Goal: Task Accomplishment & Management: Use online tool/utility

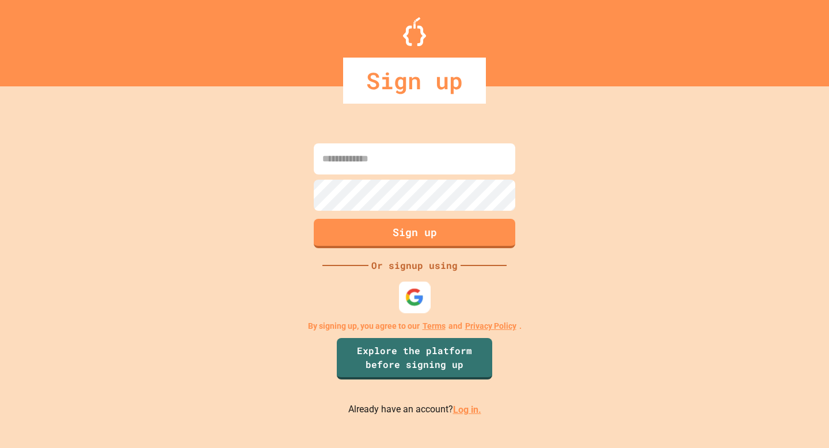
click at [409, 298] on img at bounding box center [414, 297] width 19 height 19
click at [396, 167] on input at bounding box center [415, 158] width 202 height 31
click at [424, 154] on input at bounding box center [415, 158] width 202 height 31
type input "**********"
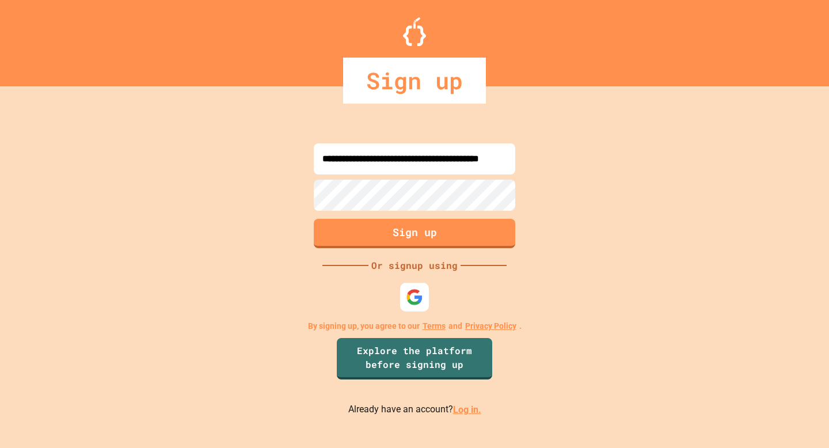
scroll to position [0, 0]
click at [408, 160] on input "**********" at bounding box center [415, 158] width 202 height 31
click at [403, 225] on button "Sign up" at bounding box center [415, 233] width 206 height 30
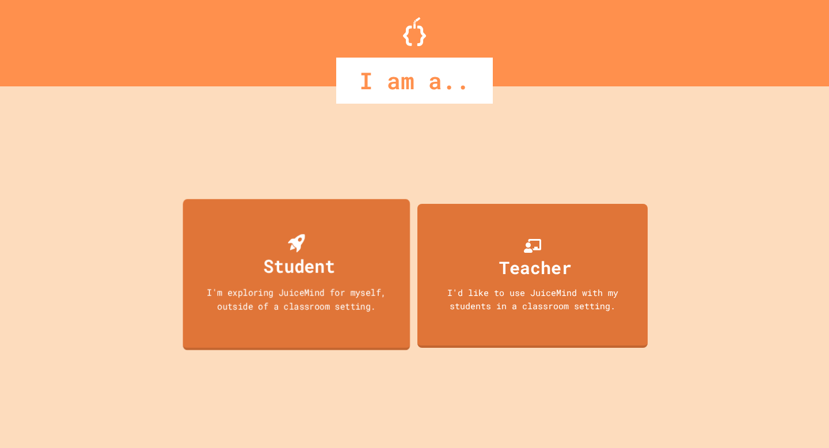
click at [403, 225] on div "Student I'm exploring JuiceMind for myself, outside of a classroom setting." at bounding box center [296, 274] width 227 height 151
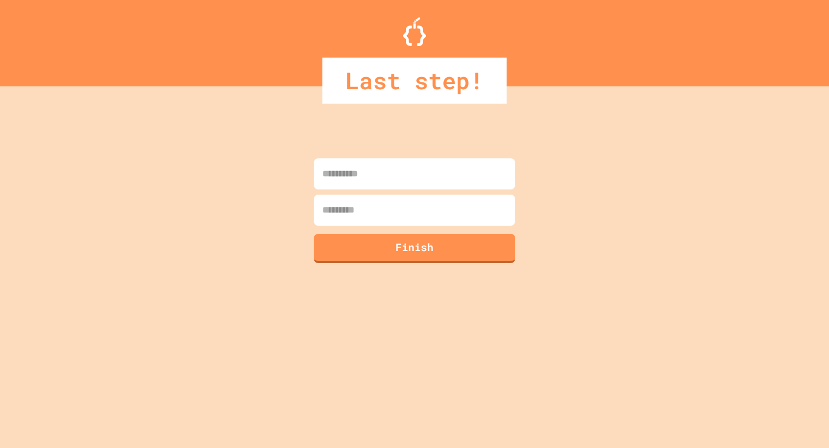
click at [412, 181] on input at bounding box center [415, 173] width 202 height 31
type input "**********"
type input "*******"
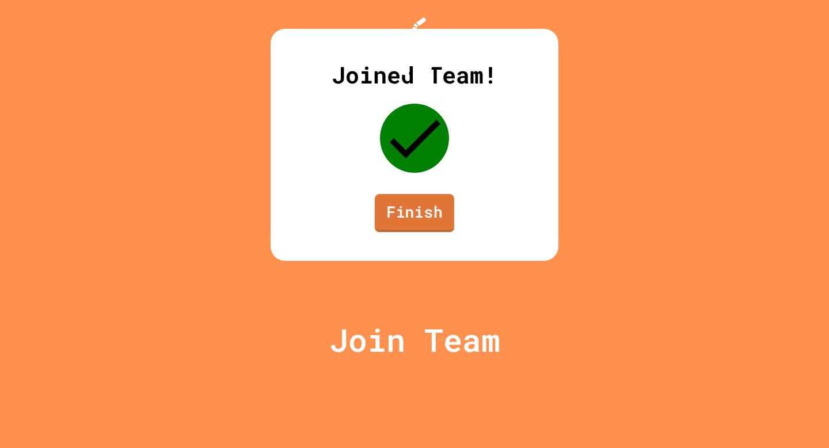
click at [417, 232] on link "Finish" at bounding box center [414, 213] width 79 height 38
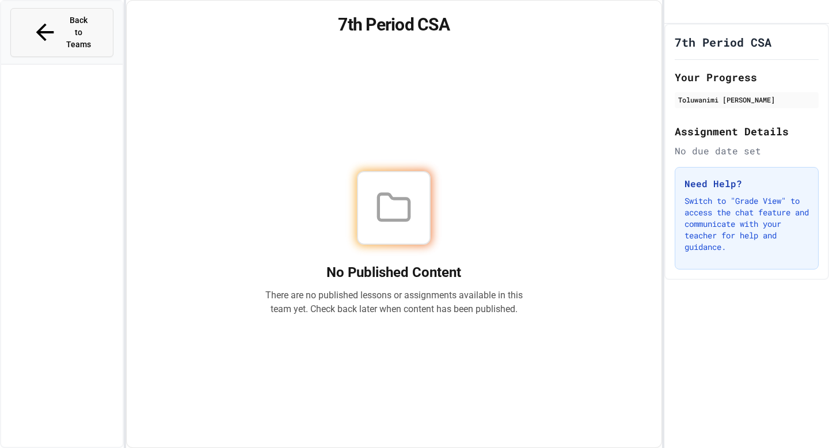
click at [71, 18] on span "Back to Teams" at bounding box center [78, 32] width 27 height 36
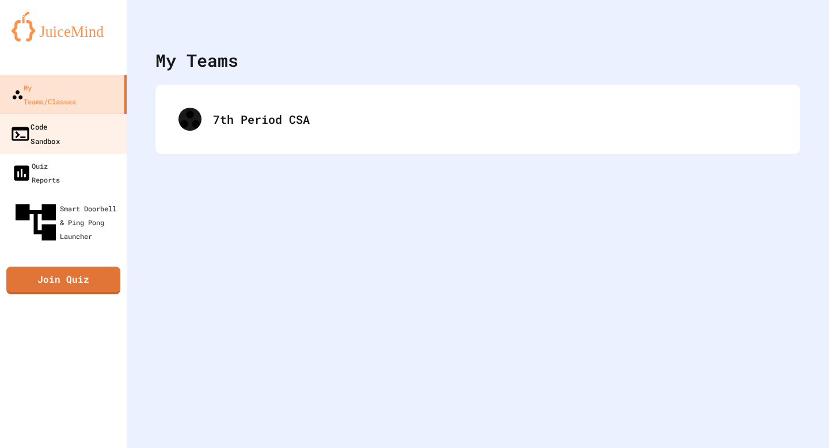
click at [85, 120] on link "Code Sandbox" at bounding box center [63, 133] width 131 height 40
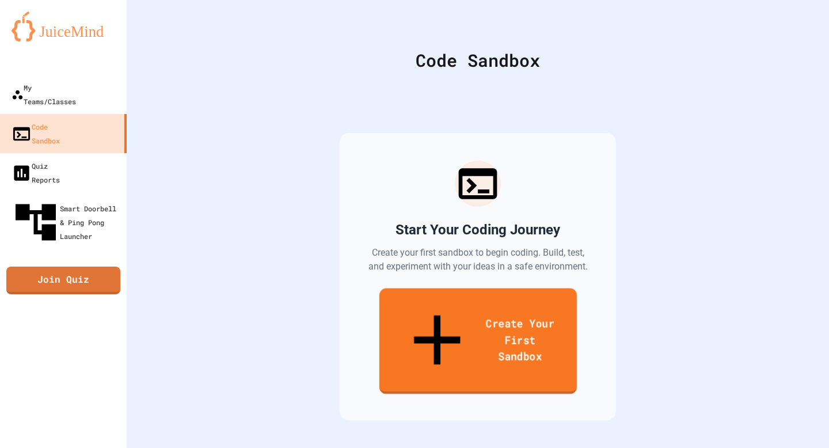
click at [397, 328] on icon at bounding box center [436, 340] width 79 height 84
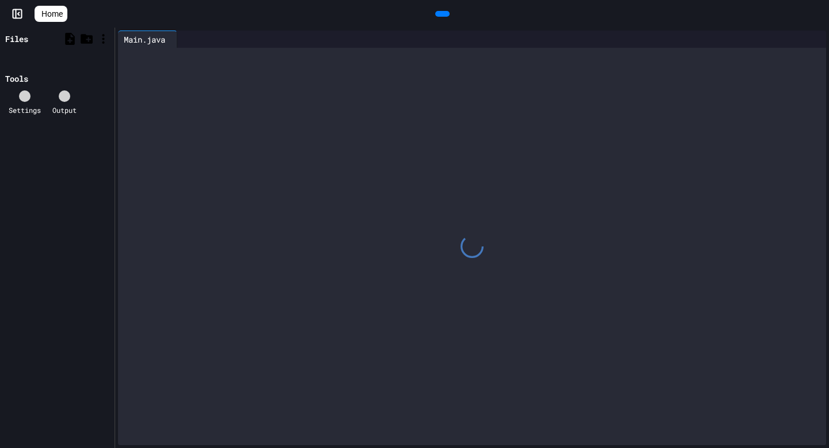
click at [462, 194] on div at bounding box center [472, 246] width 708 height 397
click at [452, 154] on div at bounding box center [472, 246] width 708 height 397
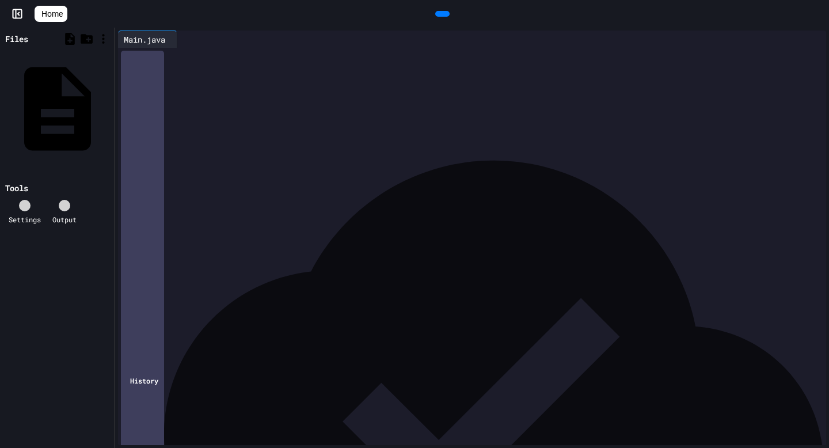
drag, startPoint x: 374, startPoint y: 142, endPoint x: 202, endPoint y: 26, distance: 208.0
click at [199, 28] on div "**********" at bounding box center [414, 224] width 829 height 448
click at [186, 83] on span "*" at bounding box center [183, 79] width 5 height 8
drag, startPoint x: 205, startPoint y: 190, endPoint x: 77, endPoint y: -70, distance: 290.0
click at [77, 0] on html "**********" at bounding box center [414, 224] width 829 height 448
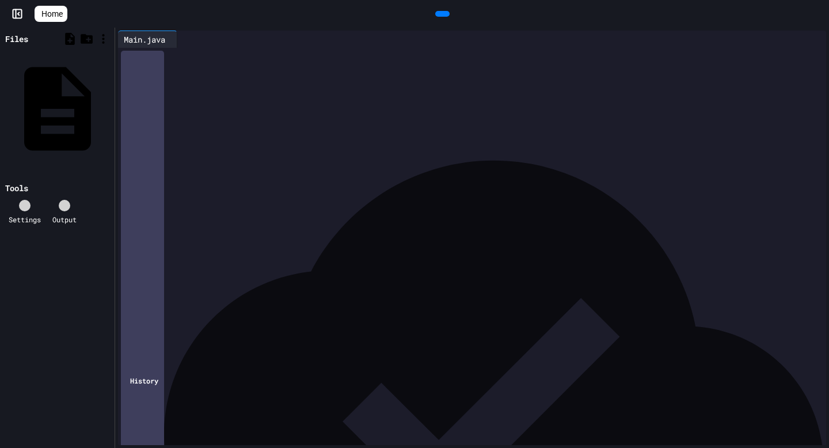
click at [441, 14] on icon at bounding box center [441, 14] width 0 height 0
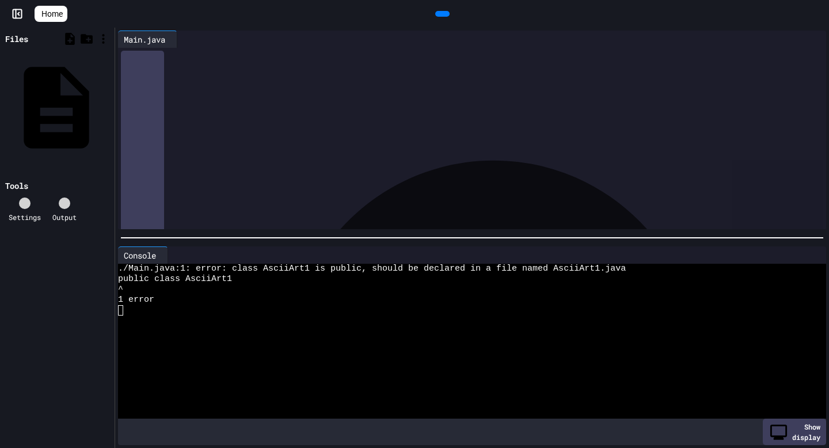
click at [108, 102] on div "Main.java" at bounding box center [108, 108] width 0 height 12
click at [109, 108] on icon at bounding box center [109, 108] width 0 height 0
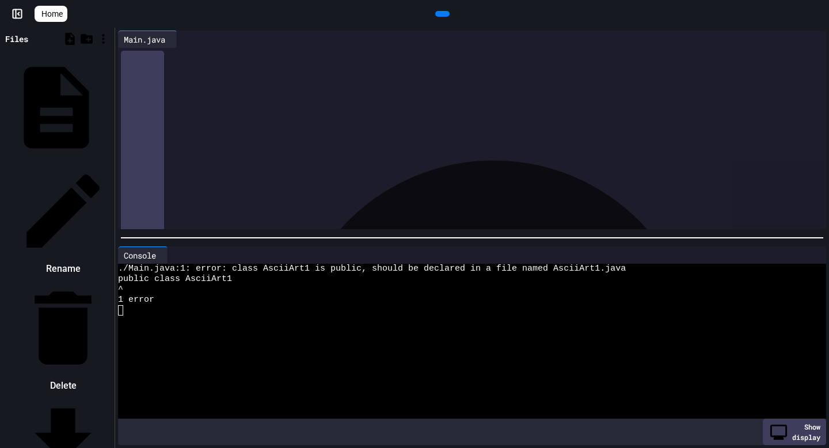
click at [112, 162] on li "Rename" at bounding box center [62, 220] width 97 height 116
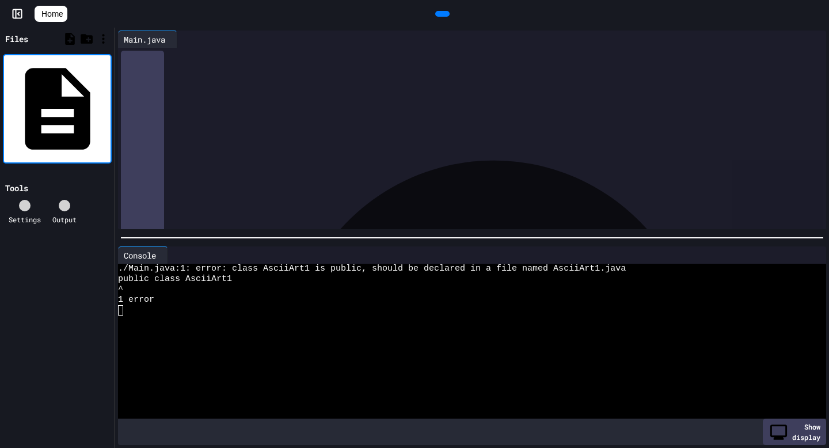
type input "**********"
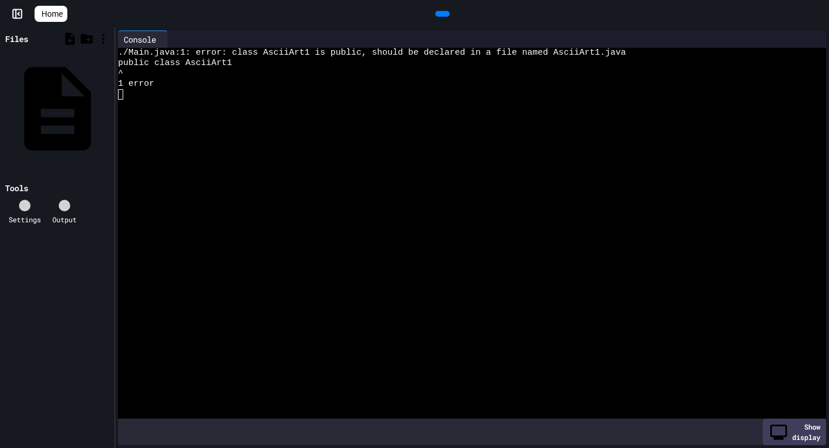
click at [441, 14] on icon at bounding box center [441, 14] width 0 height 0
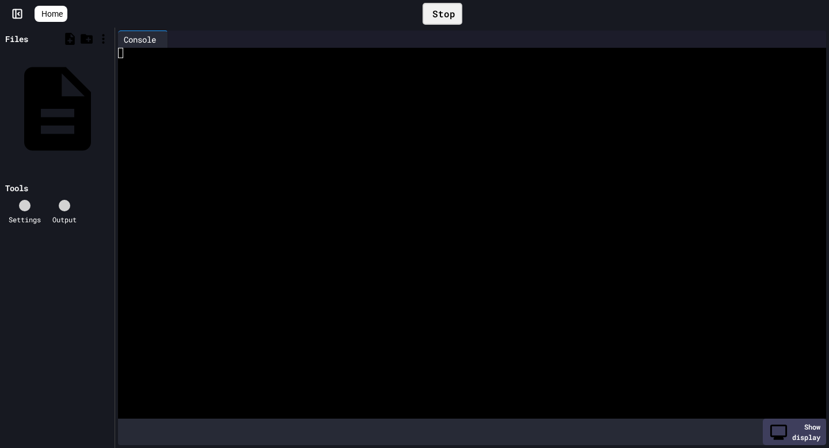
click at [173, 39] on icon at bounding box center [173, 39] width 0 height 0
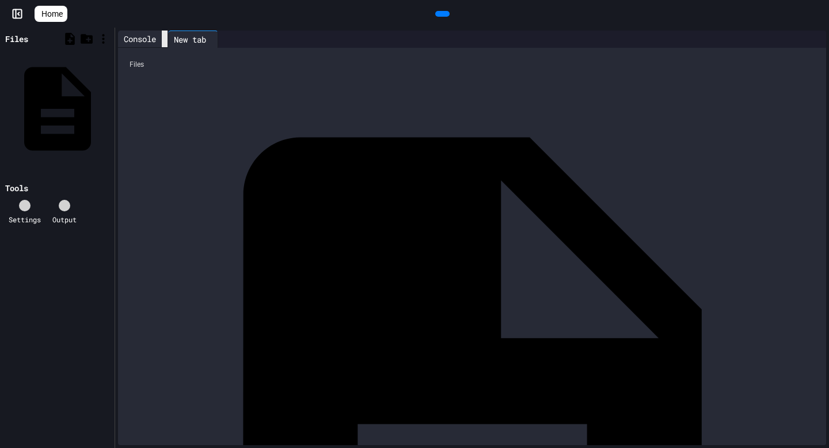
click at [165, 39] on icon at bounding box center [165, 39] width 0 height 0
click at [820, 419] on div "AsciiArt1.java" at bounding box center [820, 425] width 0 height 12
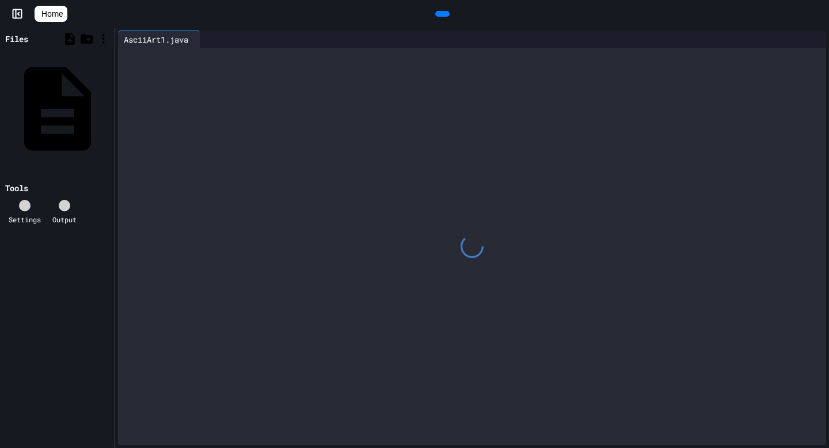
click at [170, 81] on div at bounding box center [472, 246] width 708 height 397
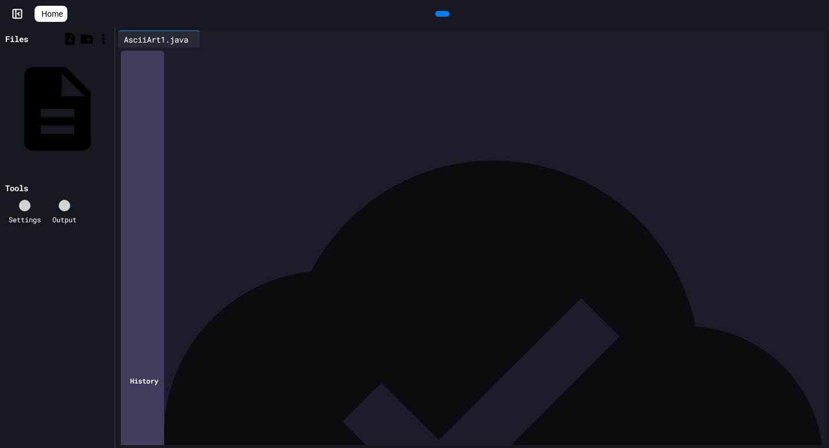
click at [73, 45] on div at bounding box center [87, 39] width 50 height 17
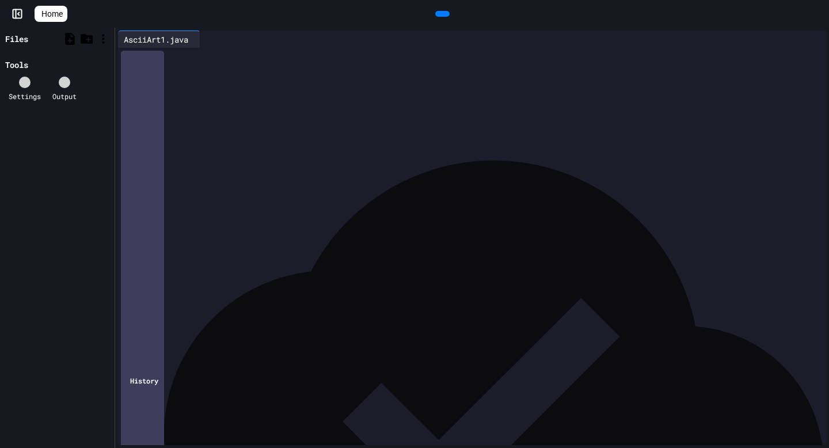
click at [166, 40] on div "AsciiArt1.java" at bounding box center [156, 39] width 76 height 12
click at [101, 40] on icon at bounding box center [103, 39] width 14 height 14
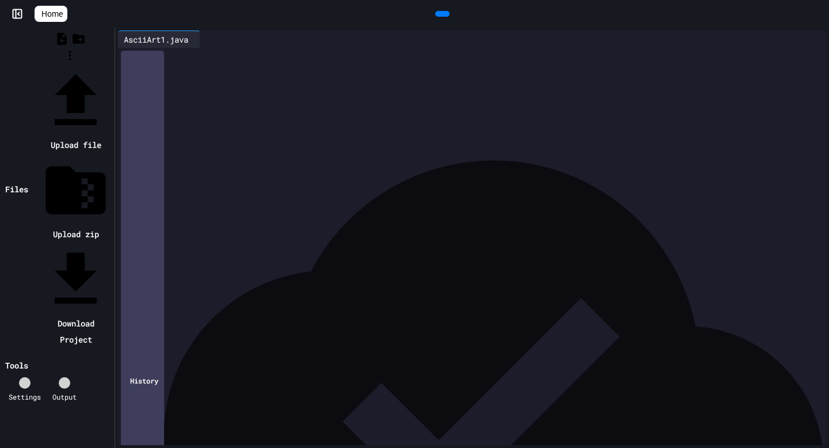
click at [88, 65] on div at bounding box center [70, 65] width 84 height 0
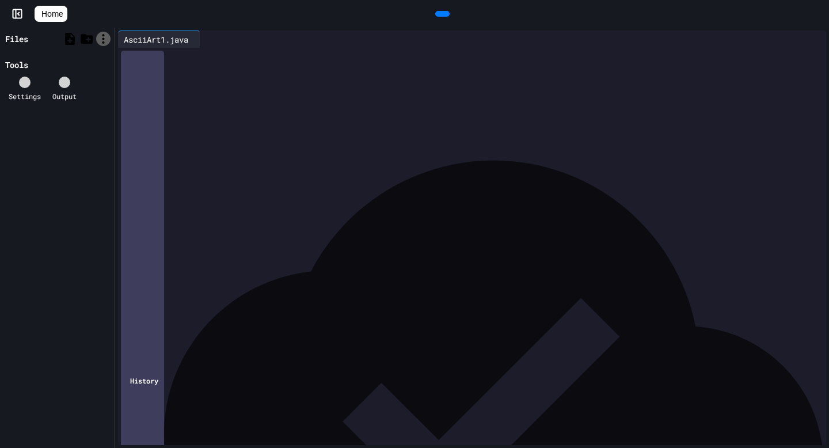
click at [102, 37] on icon at bounding box center [103, 39] width 14 height 14
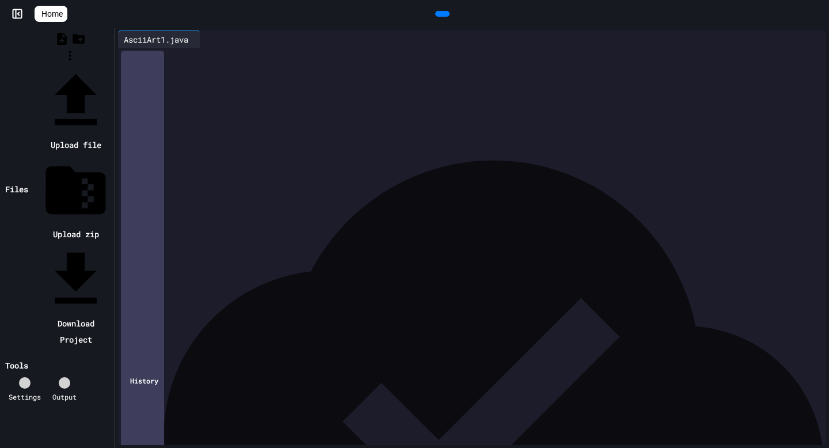
click at [70, 65] on div at bounding box center [70, 65] width 84 height 0
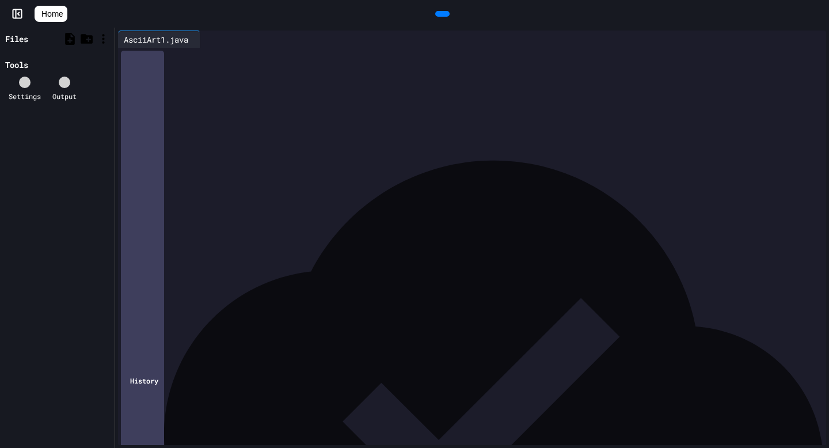
click at [19, 88] on div at bounding box center [25, 83] width 12 height 12
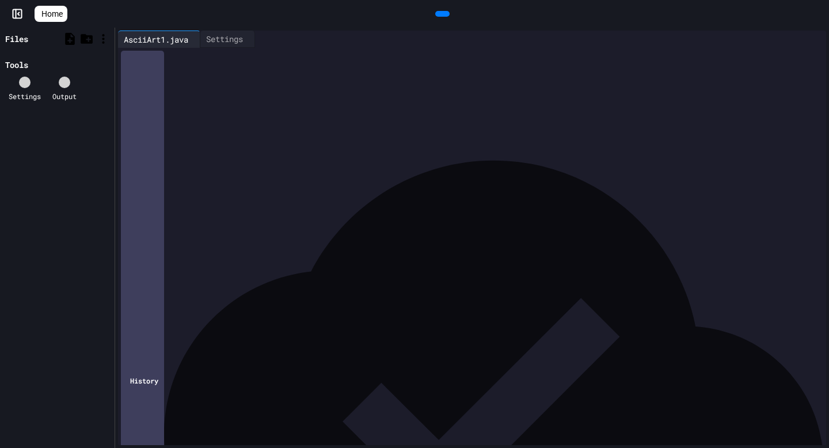
drag, startPoint x: 435, startPoint y: 16, endPoint x: 435, endPoint y: 6, distance: 9.2
click at [441, 14] on icon at bounding box center [441, 14] width 0 height 0
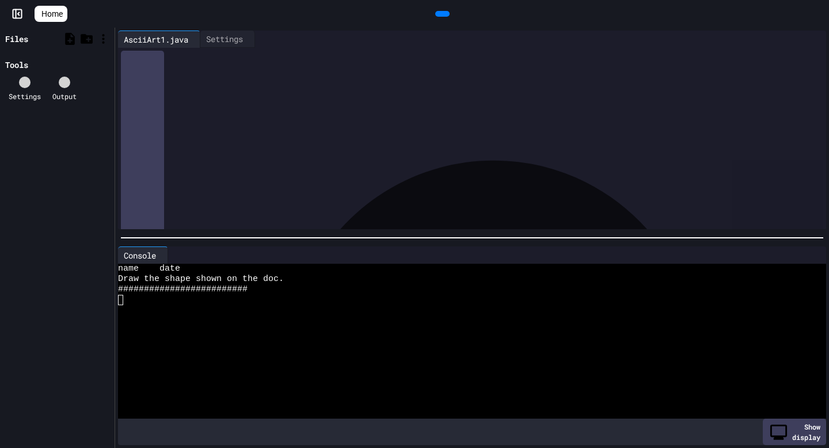
drag, startPoint x: 426, startPoint y: 129, endPoint x: 222, endPoint y: 107, distance: 204.5
click at [222, 107] on div "**********" at bounding box center [480, 102] width 691 height 109
click at [203, 110] on span "*******" at bounding box center [192, 113] width 21 height 8
drag, startPoint x: 221, startPoint y: 176, endPoint x: 80, endPoint y: 14, distance: 214.7
click at [80, 14] on div "**********" at bounding box center [414, 224] width 829 height 448
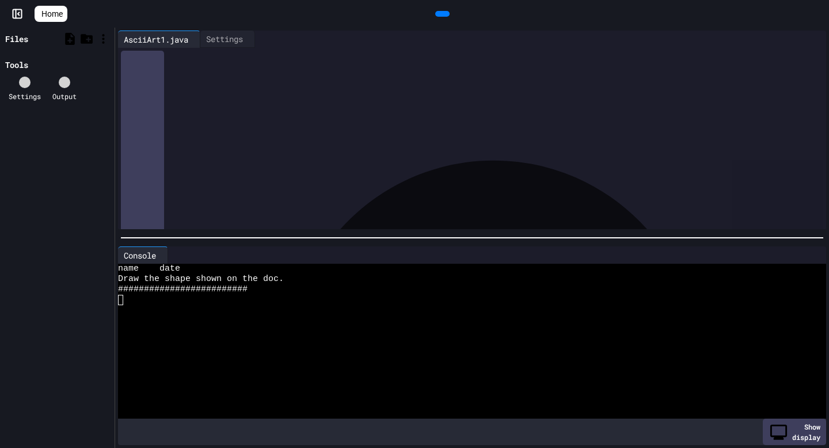
click at [65, 82] on icon at bounding box center [65, 82] width 0 height 0
click at [26, 71] on div "Settings Output" at bounding box center [57, 89] width 109 height 36
click at [3, 65] on icon at bounding box center [3, 65] width 0 height 0
click at [108, 37] on icon at bounding box center [103, 39] width 14 height 14
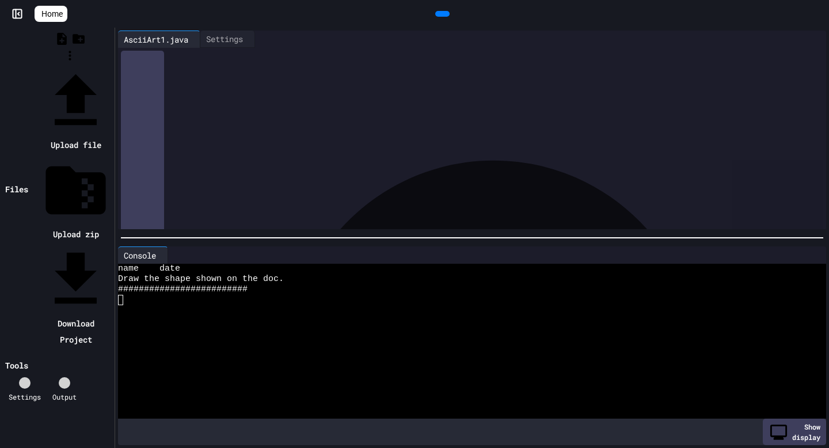
click at [112, 65] on div at bounding box center [70, 65] width 84 height 0
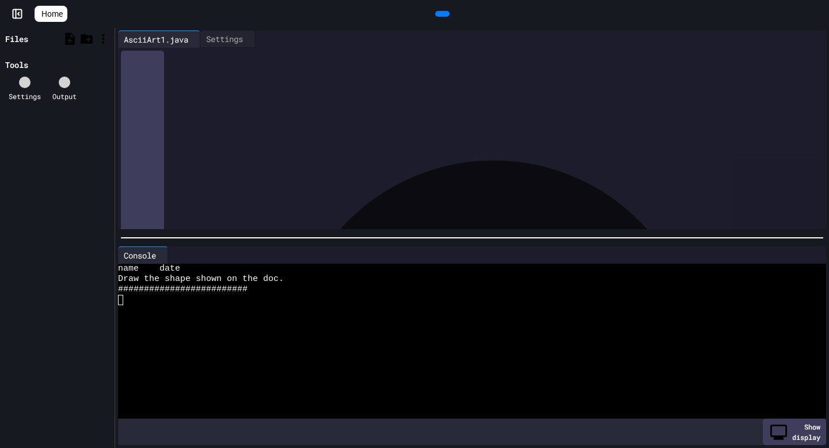
click at [197, 40] on icon at bounding box center [197, 40] width 0 height 0
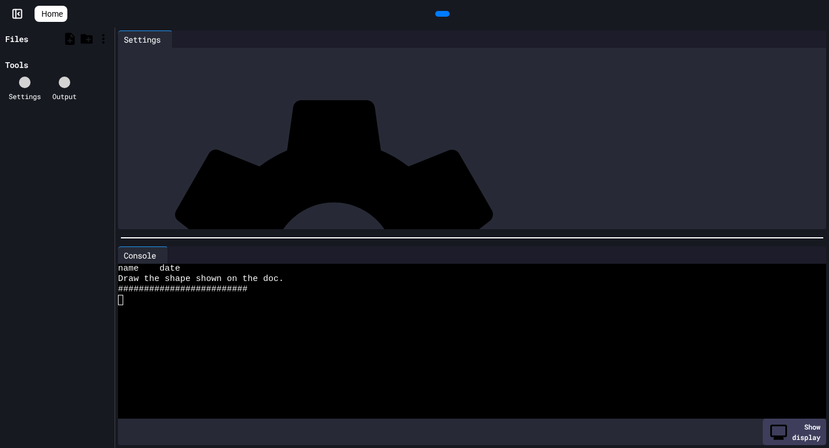
click at [189, 156] on div "Click here to configure IDE settings (tab width, etc.) in User Settings Entrypo…" at bounding box center [484, 188] width 708 height 259
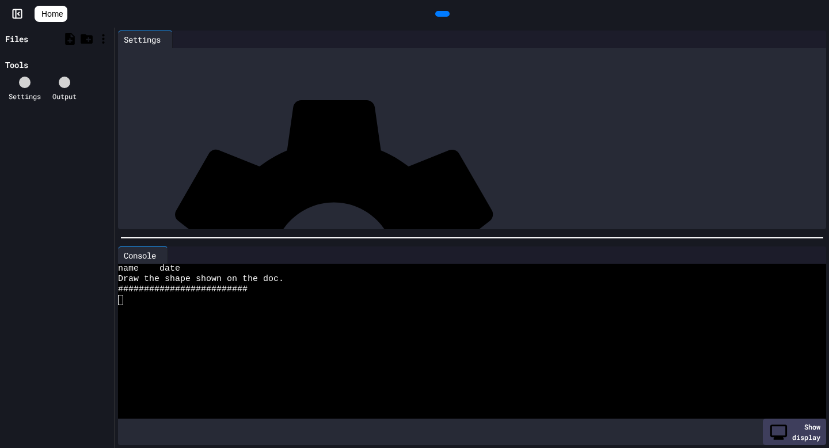
click at [177, 39] on icon at bounding box center [177, 39] width 0 height 0
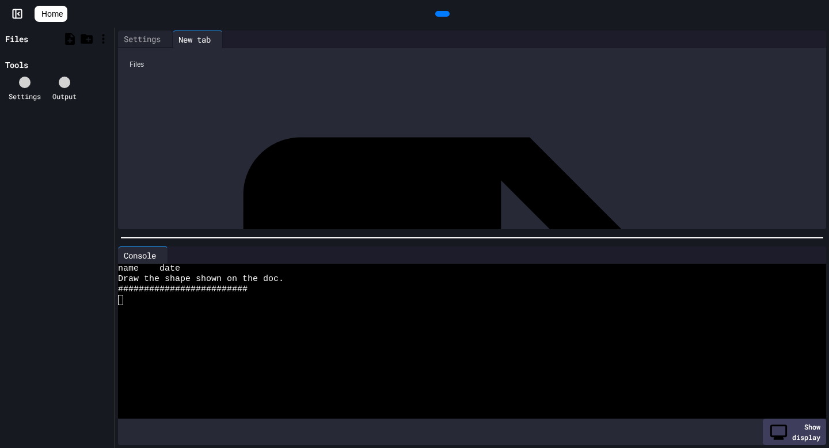
click at [820, 419] on div "AsciiArt1.java" at bounding box center [820, 425] width 0 height 12
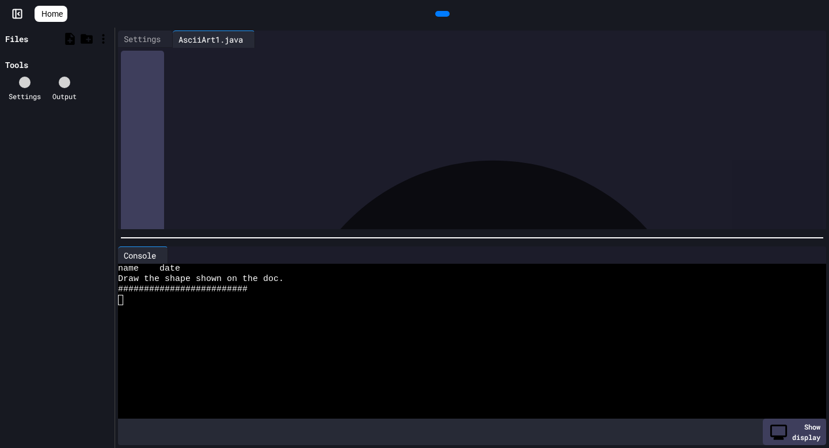
click at [245, 35] on div "AsciiArt1.java" at bounding box center [211, 39] width 76 height 12
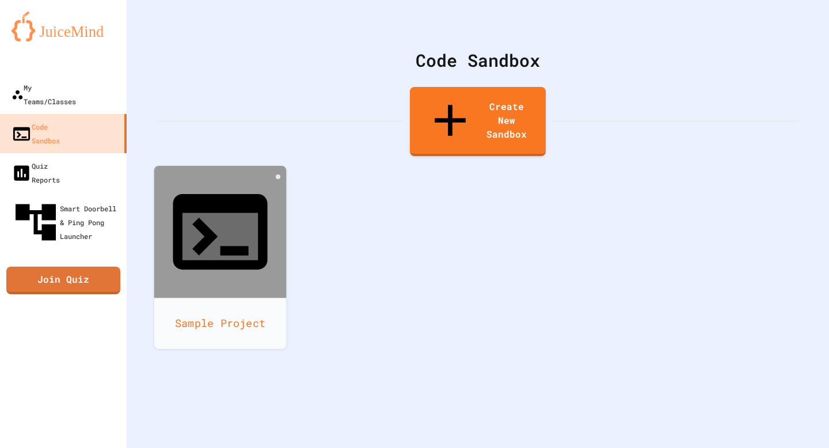
click at [198, 298] on div "Sample Project" at bounding box center [220, 323] width 132 height 51
click at [278, 177] on icon at bounding box center [278, 177] width 0 height 0
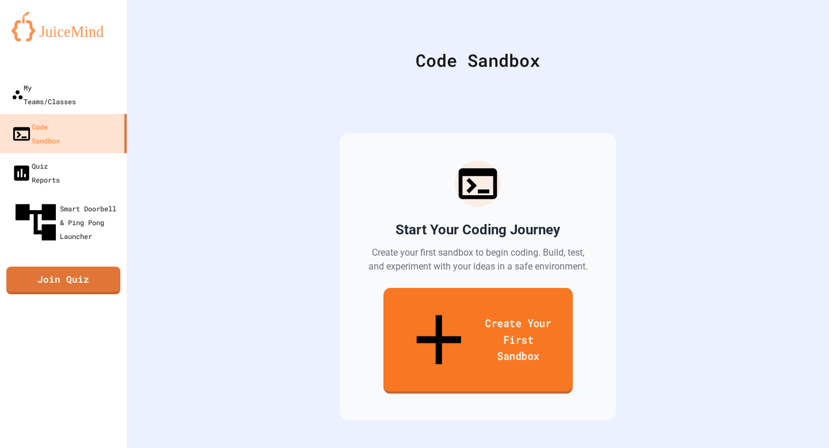
click at [428, 329] on link "Create Your First Sandbox" at bounding box center [478, 341] width 189 height 106
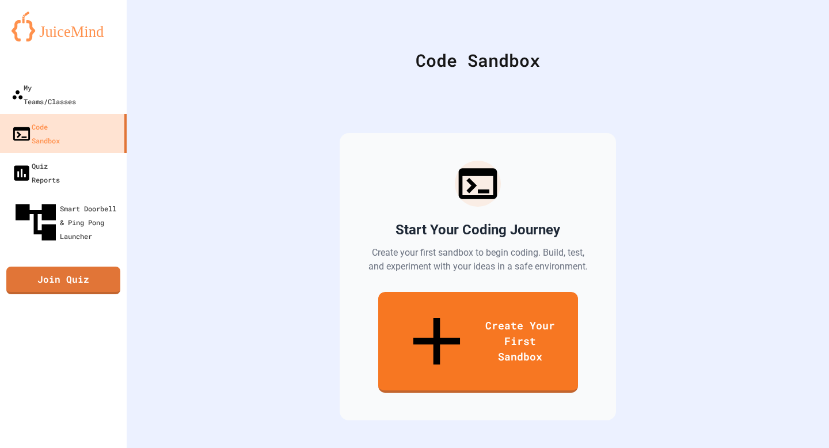
scroll to position [93, 0]
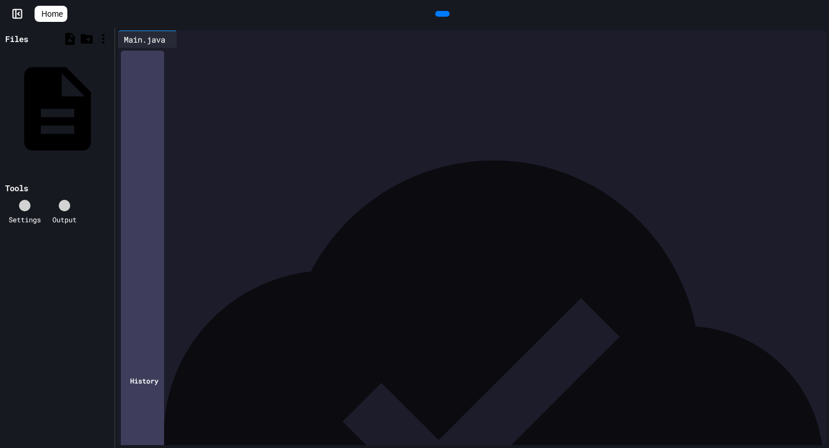
drag, startPoint x: 249, startPoint y: 130, endPoint x: 0, endPoint y: -46, distance: 305.0
click at [0, 0] on html "**********" at bounding box center [414, 224] width 829 height 448
click at [439, 64] on div at bounding box center [480, 56] width 691 height 16
click at [108, 102] on div "Main.java" at bounding box center [108, 108] width 0 height 12
click at [26, 200] on div at bounding box center [25, 206] width 12 height 12
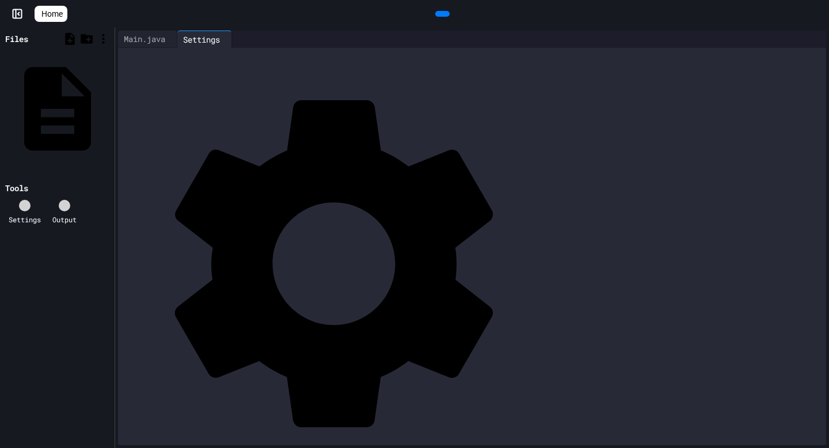
click at [147, 41] on div "Main.java" at bounding box center [144, 39] width 53 height 12
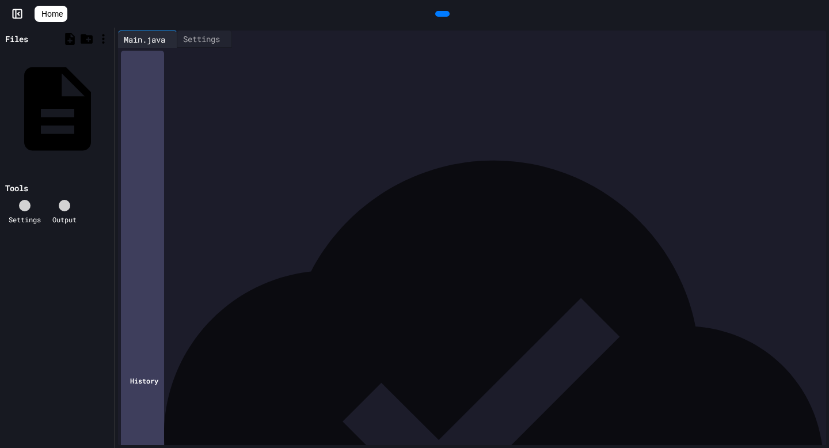
click at [441, 14] on icon at bounding box center [441, 14] width 0 height 0
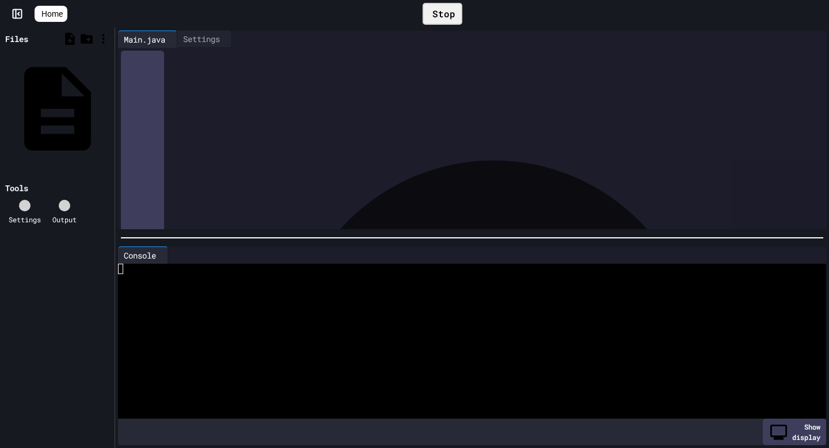
click at [31, 200] on div at bounding box center [25, 206] width 12 height 12
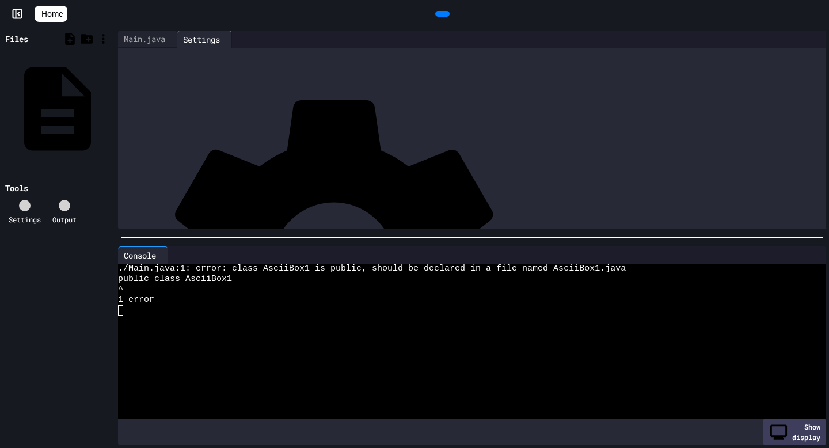
click at [108, 102] on div "Main.java" at bounding box center [108, 108] width 0 height 12
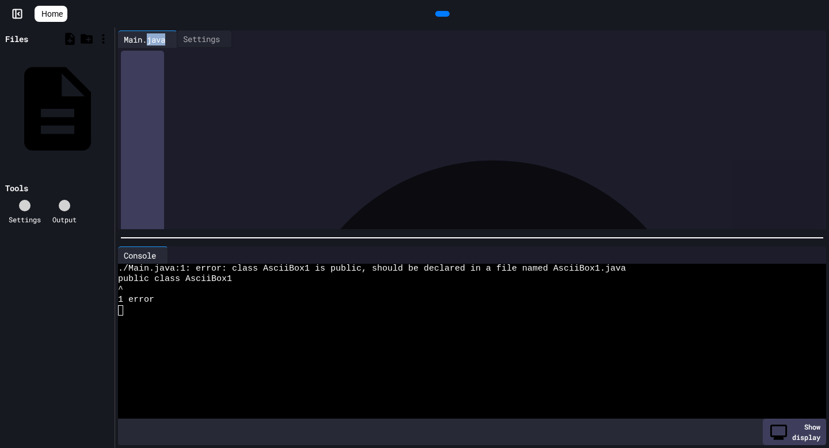
click at [133, 40] on div "Main.java" at bounding box center [144, 39] width 53 height 12
click at [166, 79] on span "******" at bounding box center [157, 78] width 18 height 8
click at [109, 108] on icon at bounding box center [109, 108] width 0 height 0
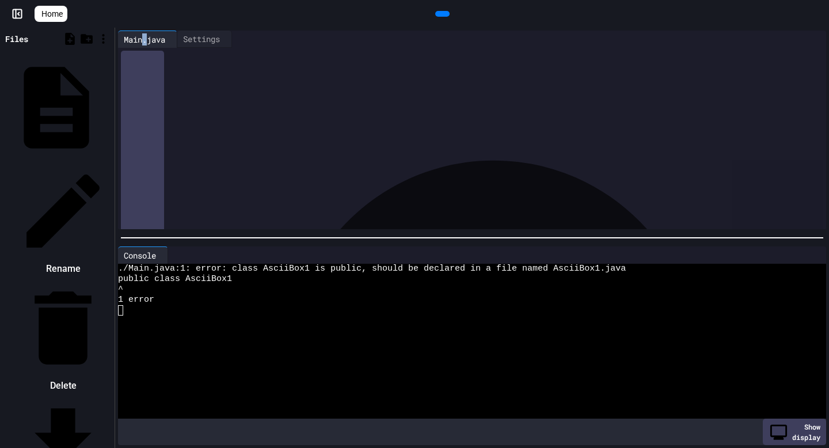
click at [112, 162] on icon at bounding box center [62, 210] width 97 height 97
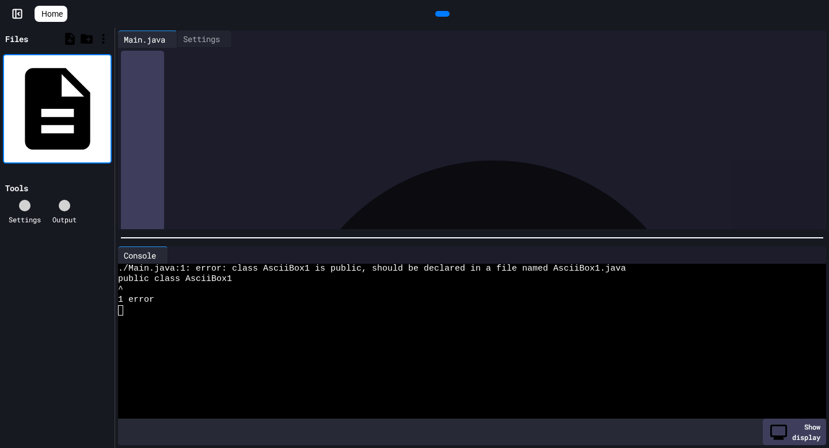
type input "**********"
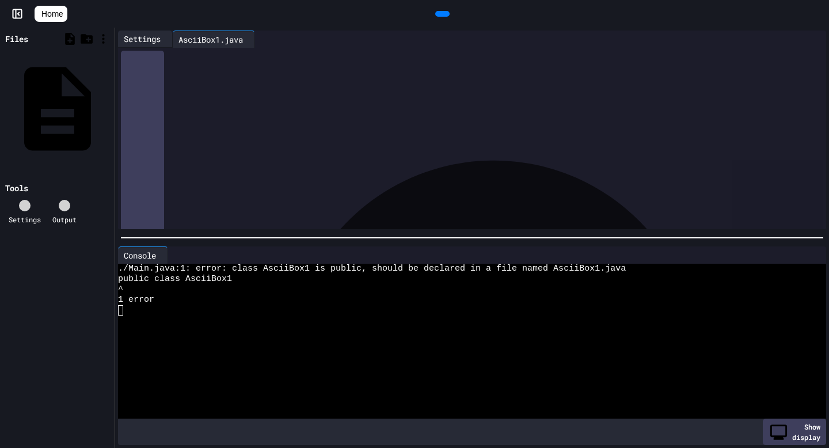
click at [150, 38] on div "Settings" at bounding box center [142, 39] width 48 height 12
